Goal: Book appointment/travel/reservation

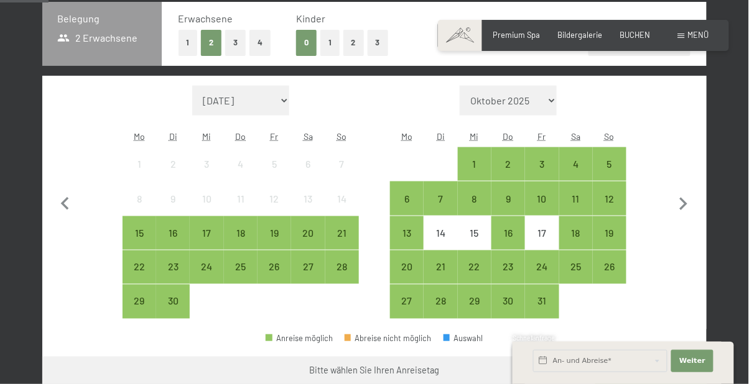
scroll to position [280, 0]
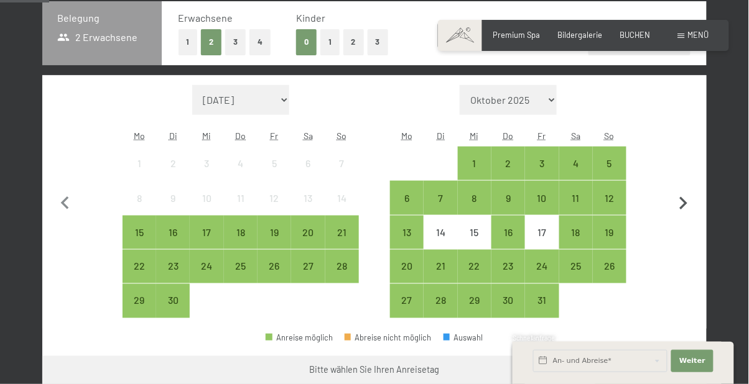
click at [682, 199] on icon "button" at bounding box center [683, 203] width 8 height 13
select select "[DATE]"
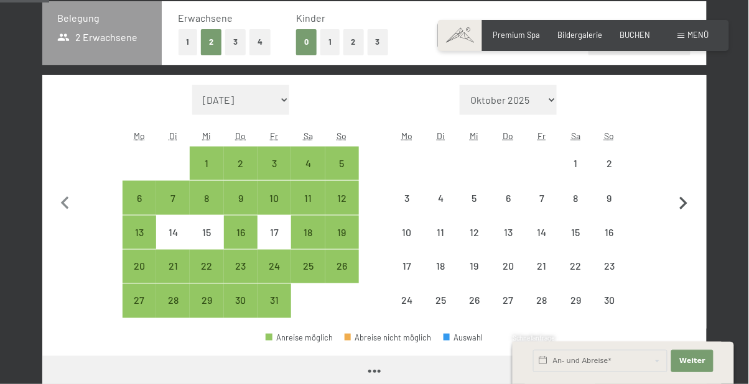
select select "[DATE]"
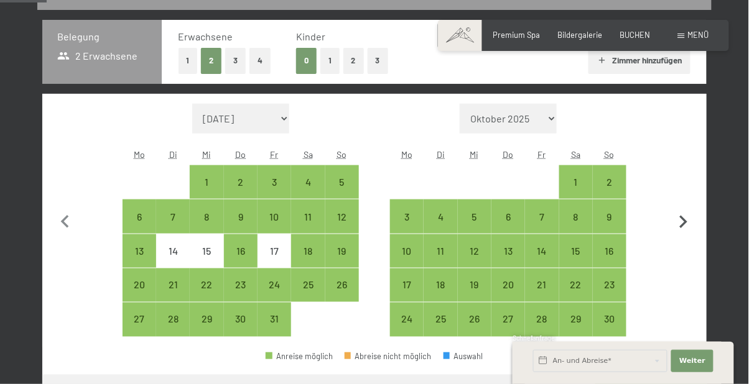
scroll to position [262, 0]
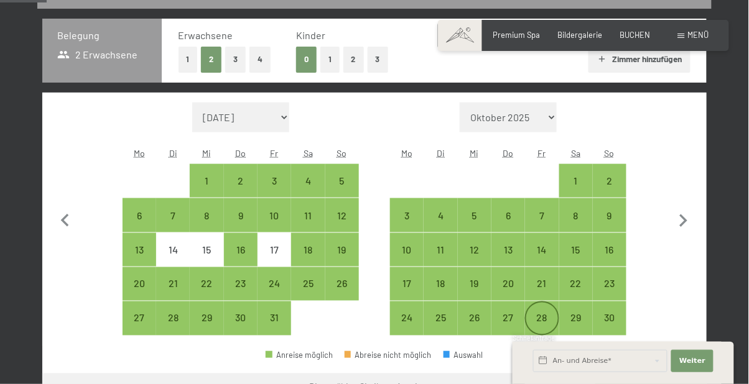
click at [547, 322] on div "28" at bounding box center [541, 328] width 31 height 31
select select "[DATE]"
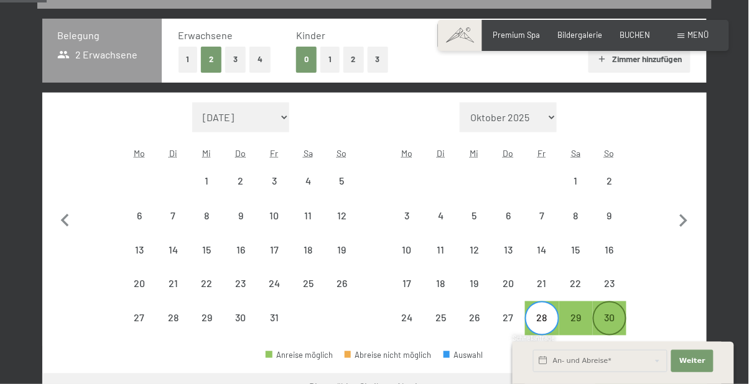
click at [612, 318] on div "30" at bounding box center [609, 328] width 31 height 31
select select "[DATE]"
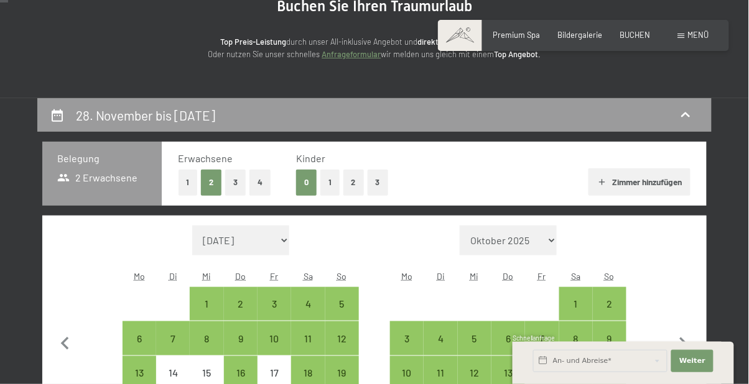
scroll to position [0, 0]
